Goal: Information Seeking & Learning: Learn about a topic

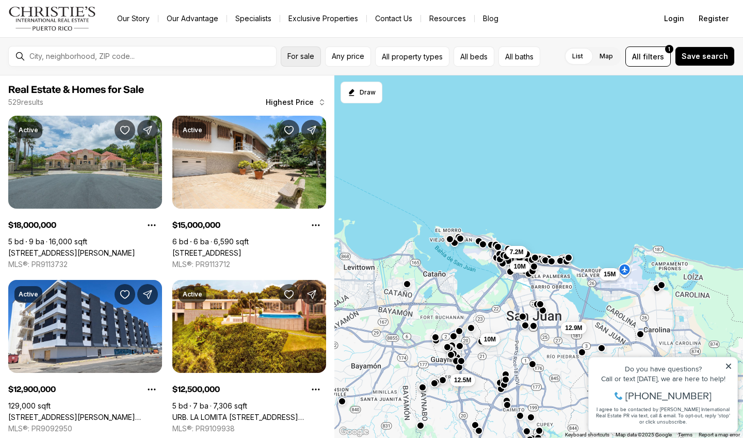
click at [298, 56] on span "For sale" at bounding box center [301, 56] width 27 height 8
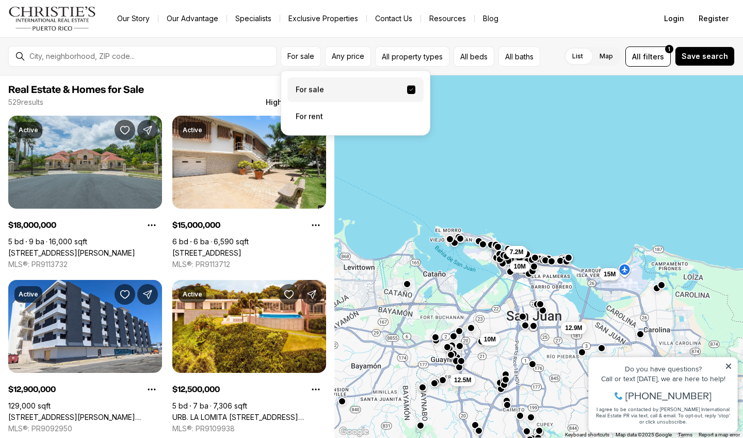
click at [324, 89] on label "For sale" at bounding box center [356, 89] width 136 height 25
click at [407, 89] on button "For sale" at bounding box center [411, 90] width 8 height 8
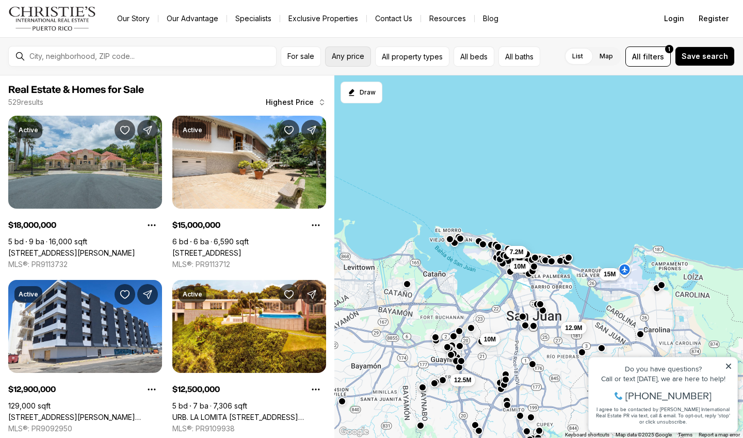
click at [352, 55] on span "Any price" at bounding box center [348, 56] width 33 height 8
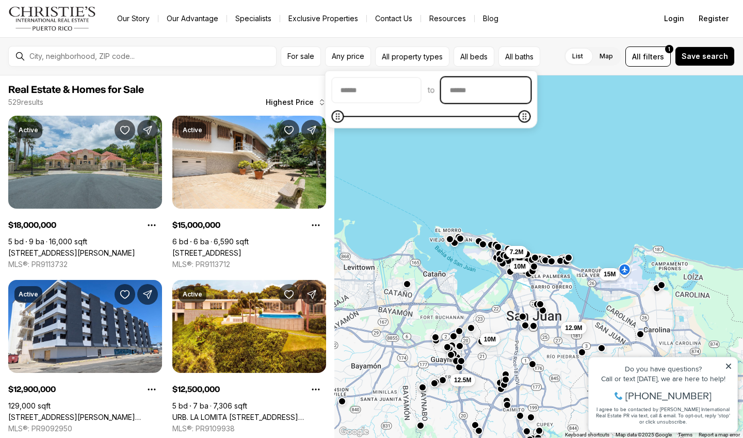
click at [494, 91] on input "priceMax" at bounding box center [486, 90] width 89 height 25
type input "********"
click at [494, 91] on input "********" at bounding box center [486, 90] width 89 height 25
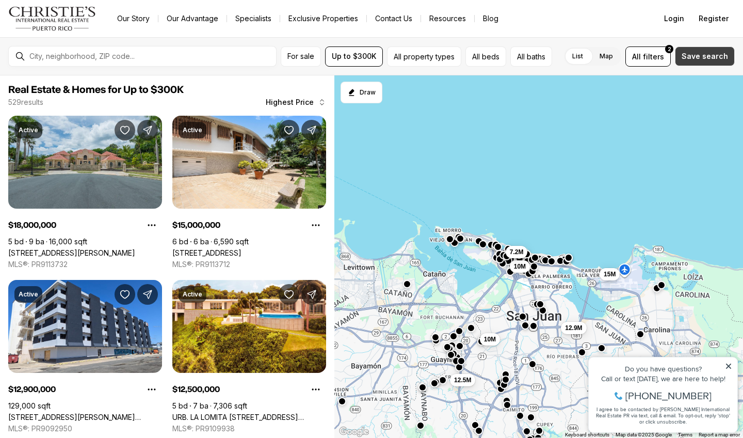
click at [715, 57] on span "Save search" at bounding box center [705, 56] width 46 height 8
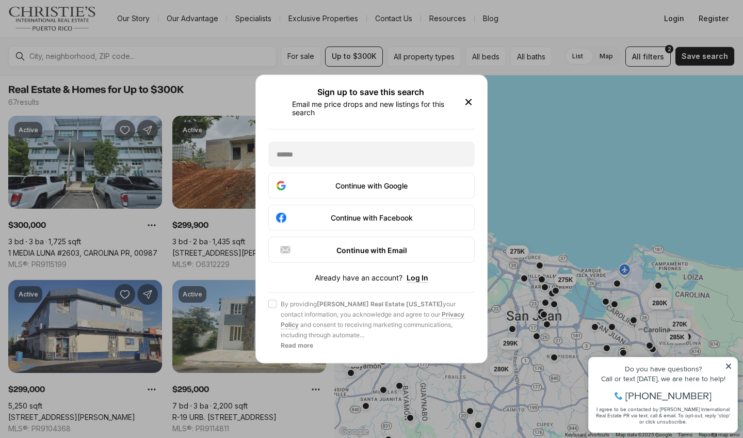
click at [467, 101] on icon "button" at bounding box center [468, 102] width 5 height 5
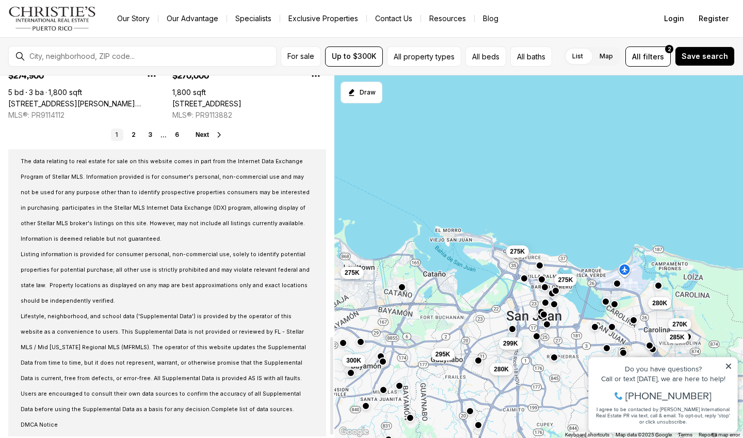
scroll to position [968, 0]
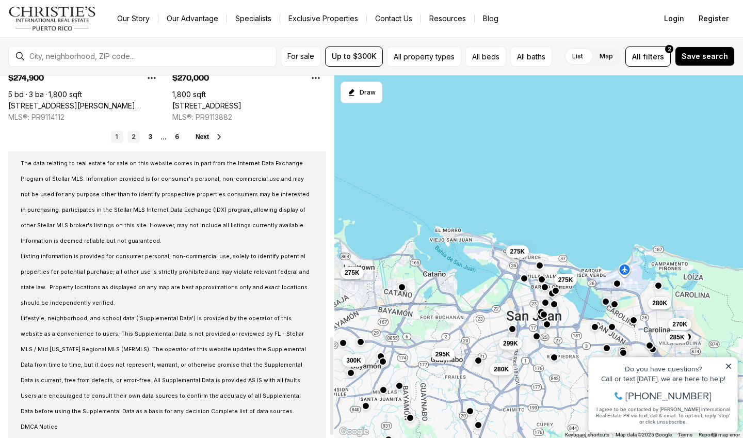
click at [132, 135] on link "2" at bounding box center [134, 137] width 12 height 12
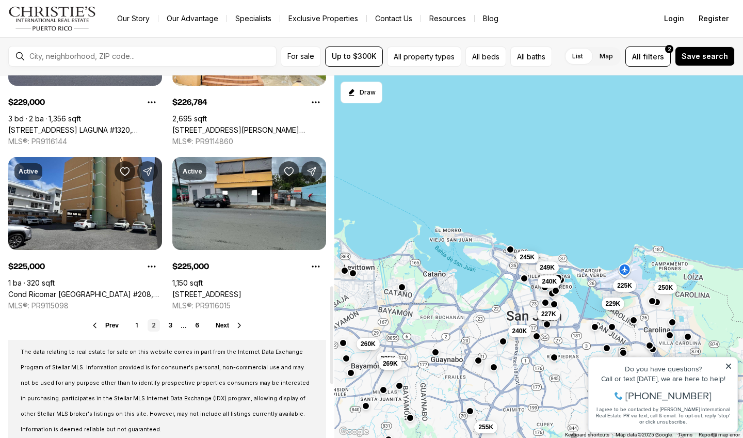
scroll to position [782, 0]
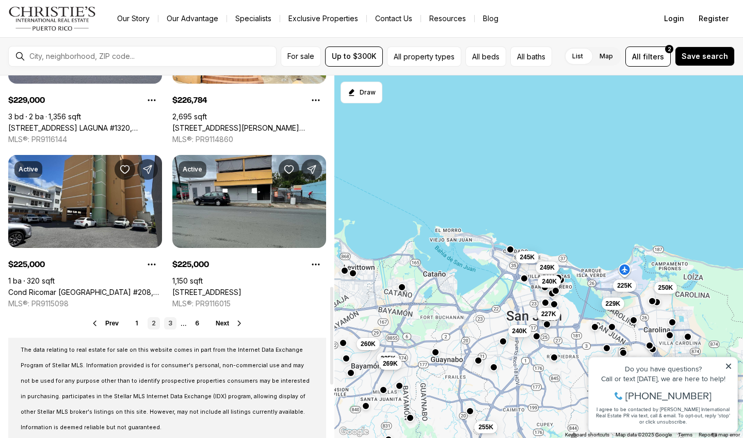
click at [169, 318] on link "3" at bounding box center [170, 323] width 12 height 12
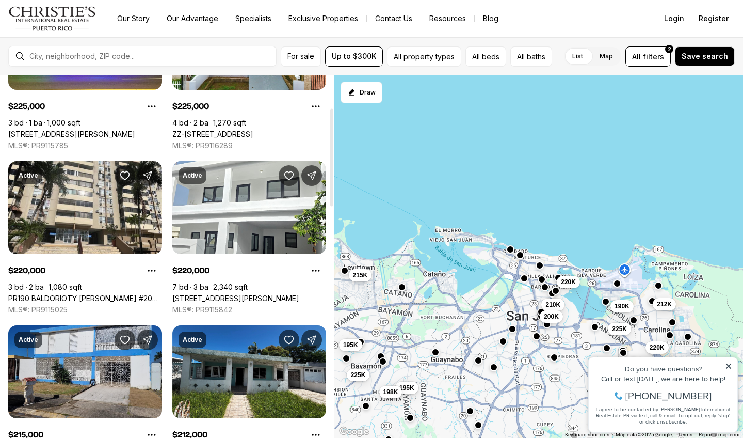
scroll to position [120, 0]
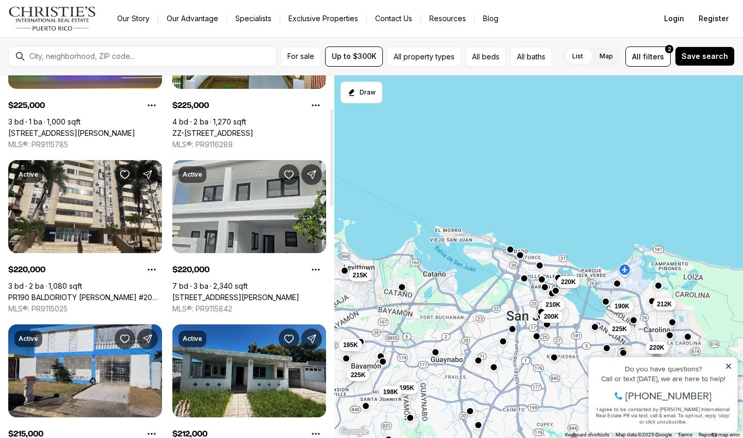
click at [222, 293] on link "[STREET_ADDRESS][PERSON_NAME]" at bounding box center [235, 297] width 127 height 9
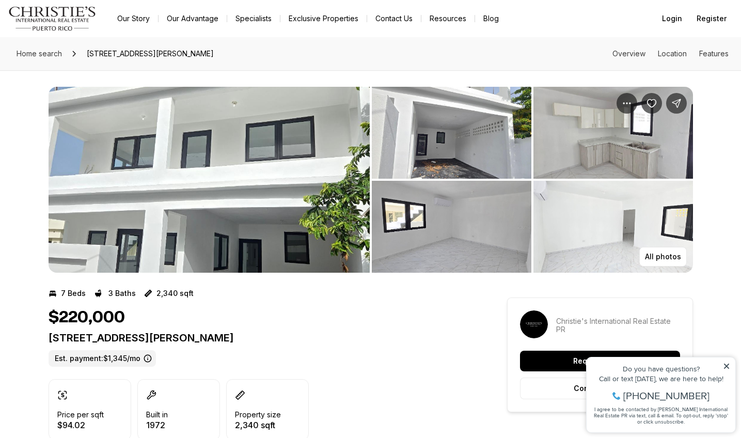
click at [274, 173] on img "View image gallery" at bounding box center [209, 180] width 321 height 186
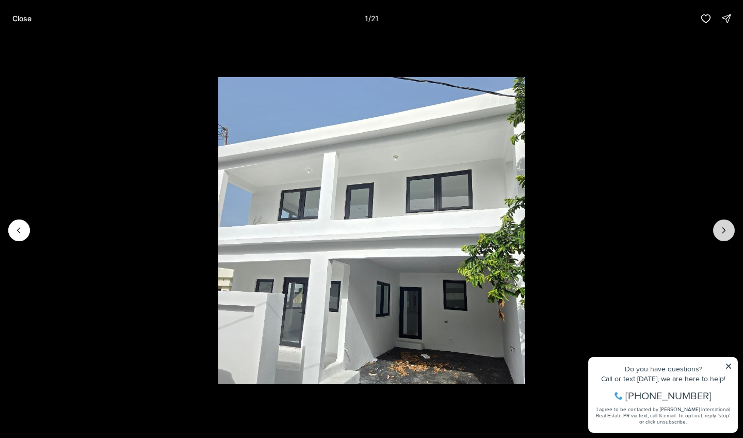
click at [724, 227] on icon "Next slide" at bounding box center [724, 230] width 10 height 10
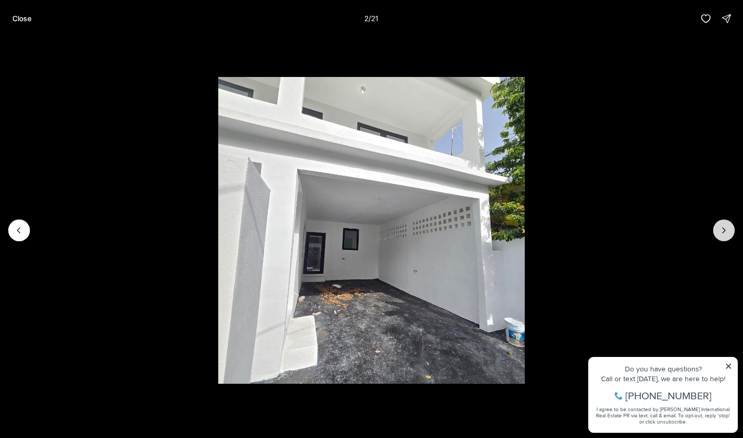
click at [724, 227] on icon "Next slide" at bounding box center [724, 230] width 10 height 10
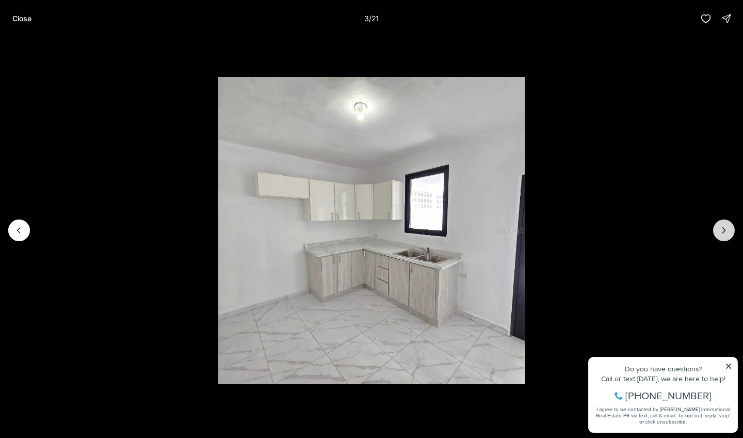
click at [724, 227] on icon "Next slide" at bounding box center [724, 230] width 10 height 10
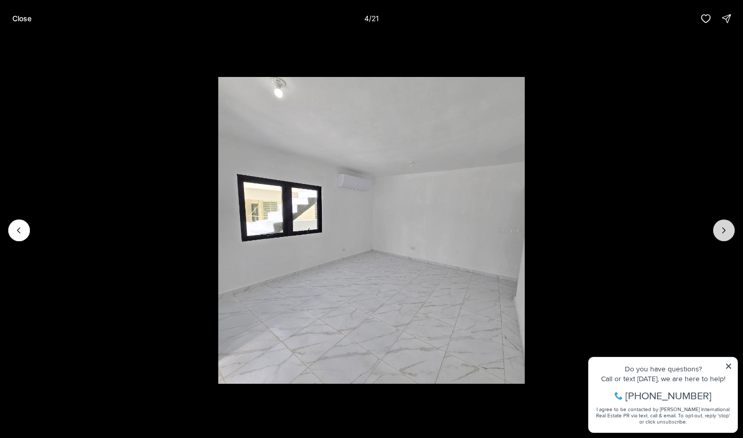
click at [724, 227] on icon "Next slide" at bounding box center [724, 230] width 10 height 10
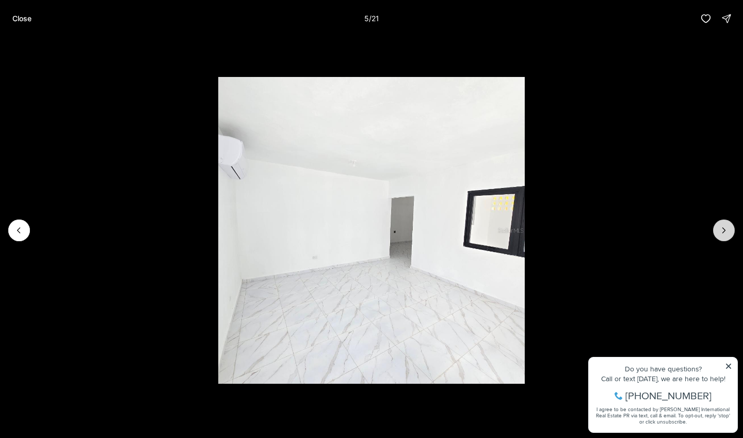
click at [724, 227] on icon "Next slide" at bounding box center [724, 230] width 10 height 10
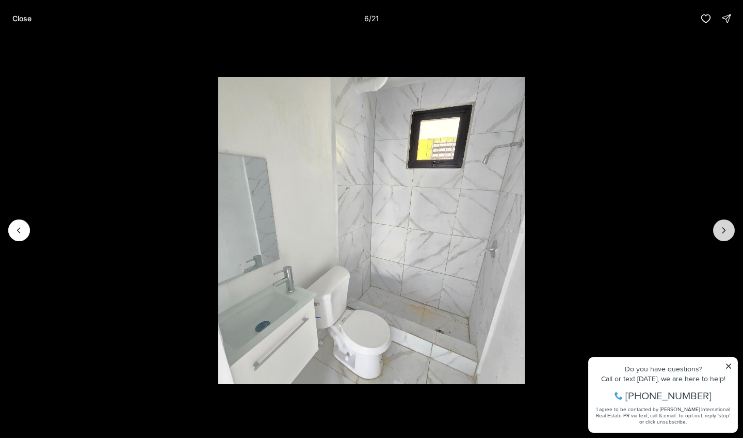
click at [724, 227] on icon "Next slide" at bounding box center [724, 230] width 10 height 10
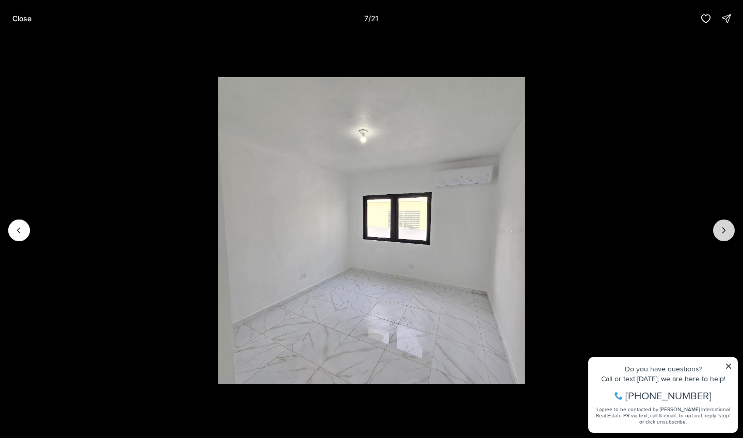
click at [724, 227] on icon "Next slide" at bounding box center [724, 230] width 10 height 10
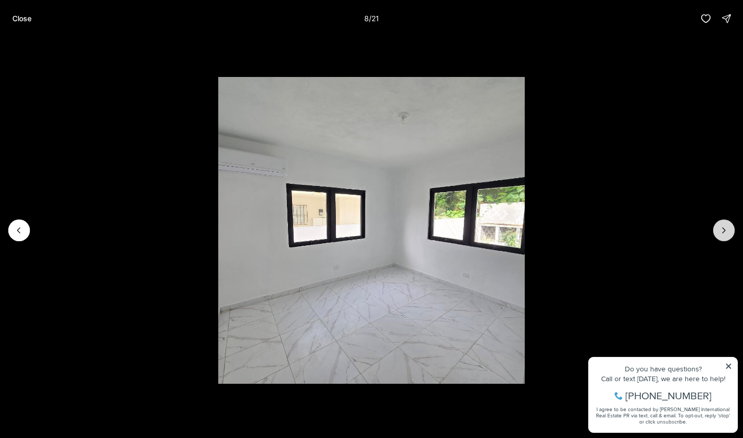
click at [724, 227] on icon "Next slide" at bounding box center [724, 230] width 10 height 10
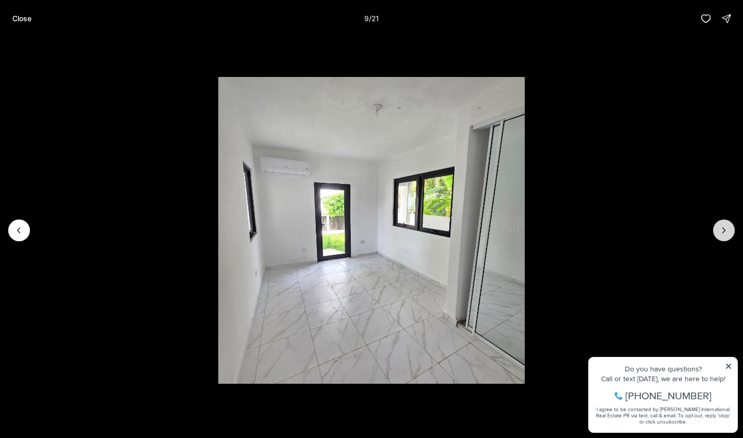
click at [724, 227] on icon "Next slide" at bounding box center [724, 230] width 10 height 10
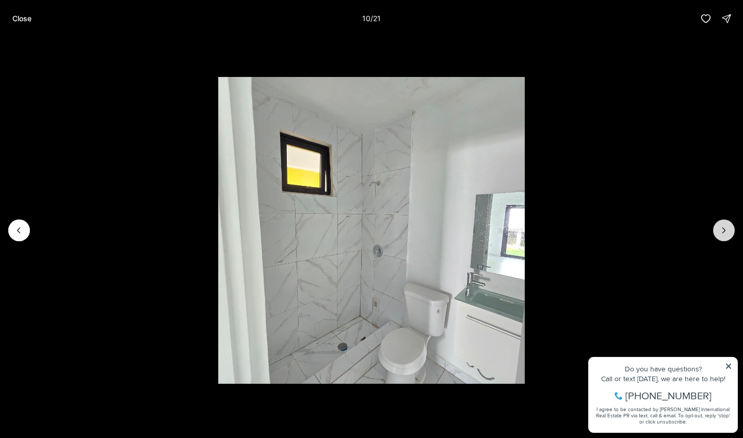
click at [724, 227] on icon "Next slide" at bounding box center [724, 230] width 10 height 10
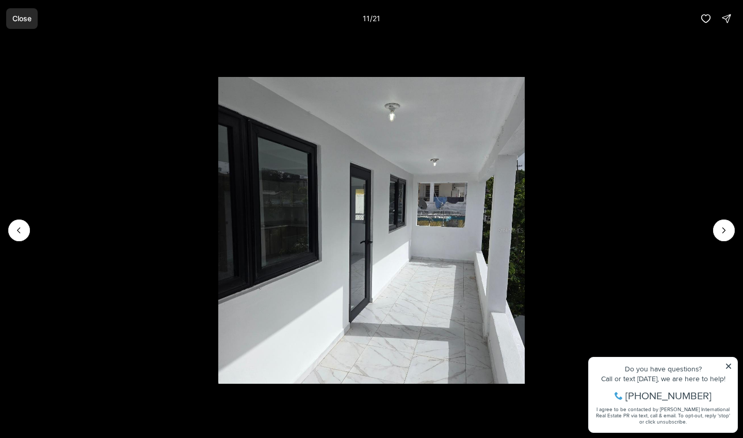
click at [25, 19] on p "Close" at bounding box center [21, 18] width 19 height 8
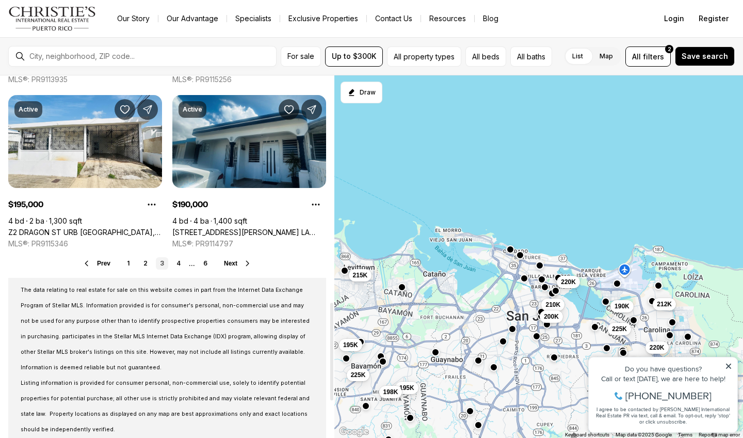
scroll to position [842, 0]
click at [180, 263] on link "4" at bounding box center [178, 263] width 12 height 12
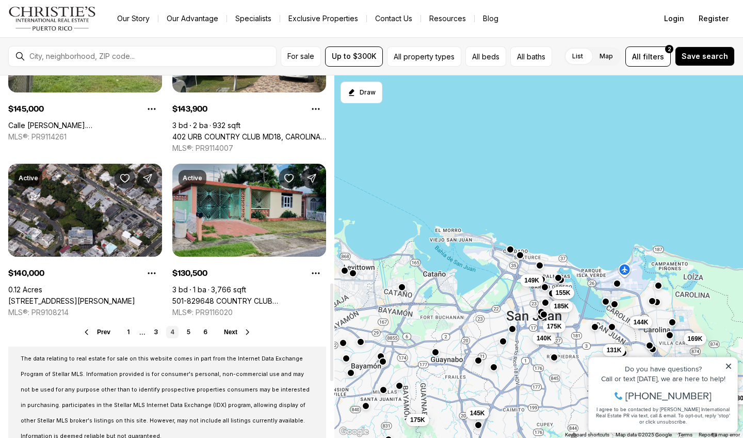
scroll to position [777, 0]
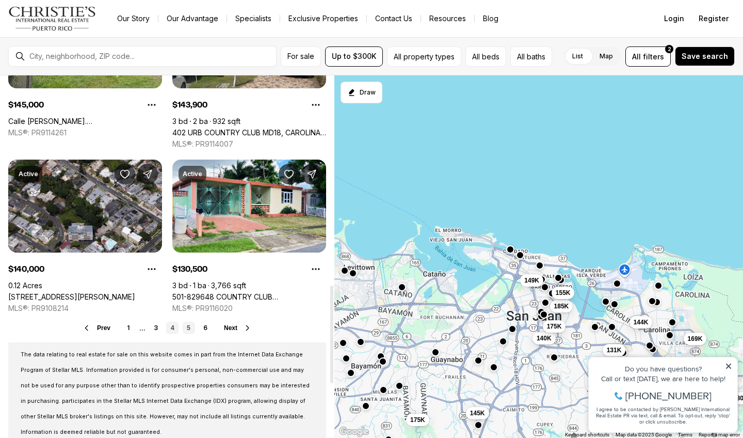
click at [191, 324] on link "5" at bounding box center [189, 328] width 12 height 12
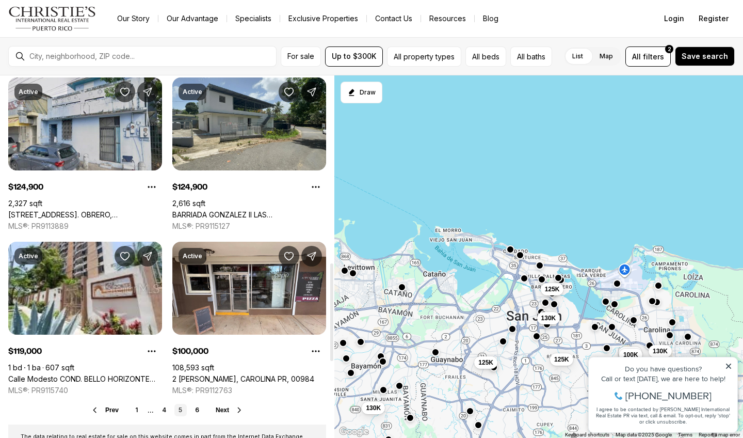
scroll to position [698, 0]
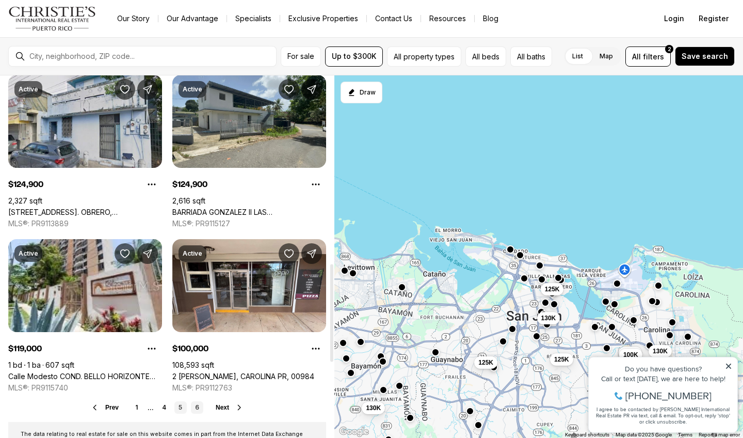
click at [196, 406] on link "6" at bounding box center [197, 407] width 12 height 12
